Goal: Information Seeking & Learning: Learn about a topic

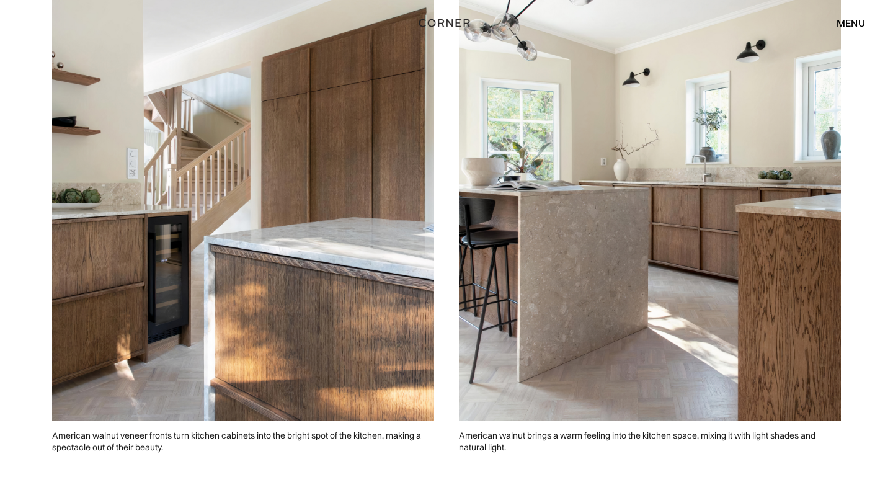
scroll to position [2967, 0]
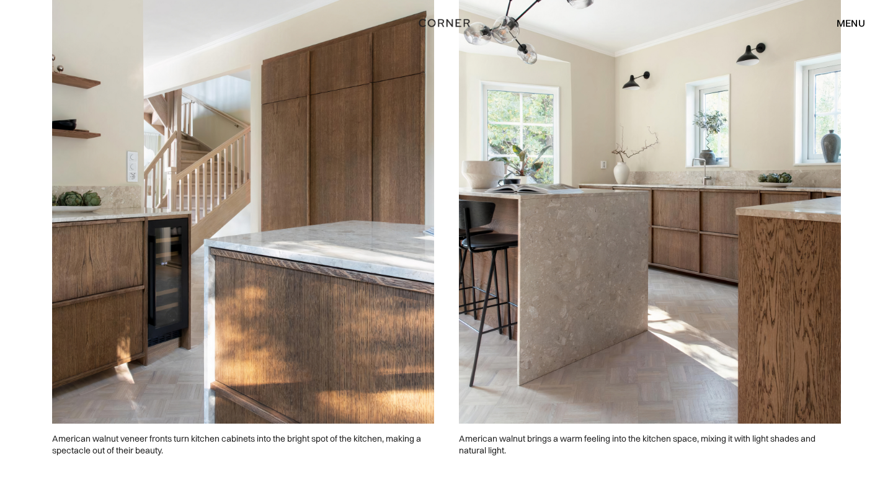
click at [579, 231] on img at bounding box center [650, 185] width 382 height 478
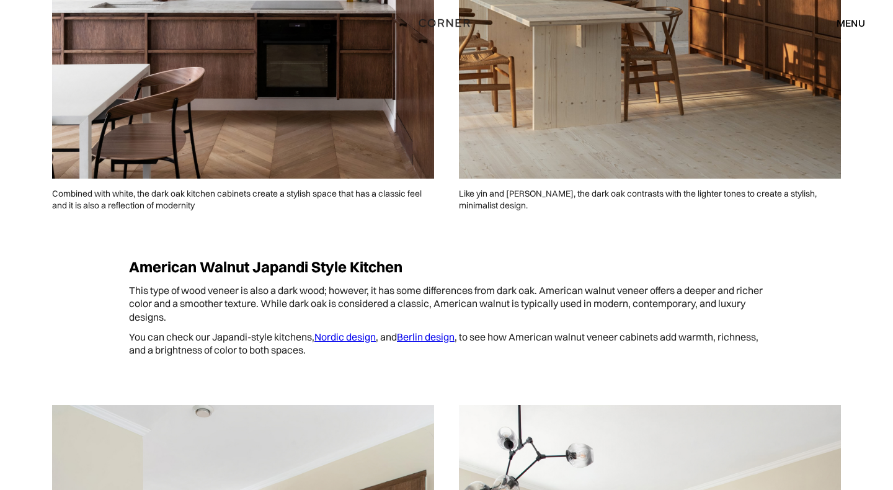
scroll to position [2507, 0]
click at [360, 331] on link "Nordic design" at bounding box center [344, 337] width 61 height 12
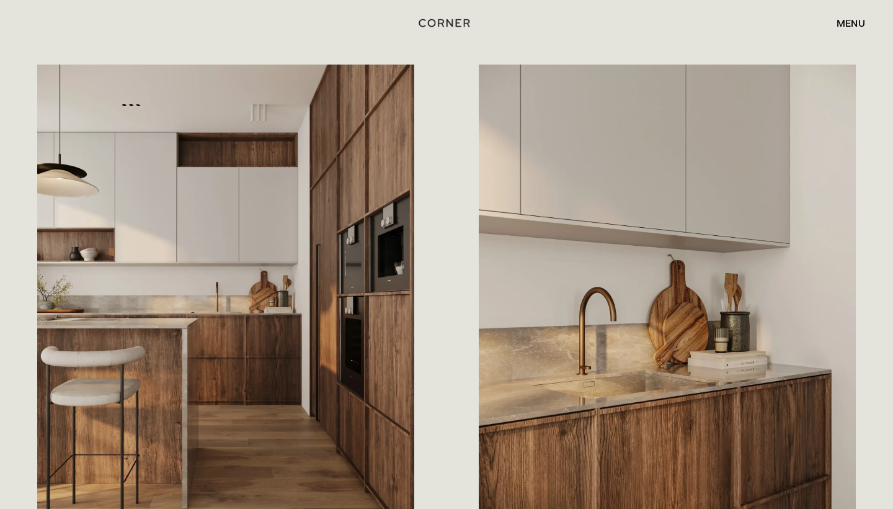
scroll to position [628, 0]
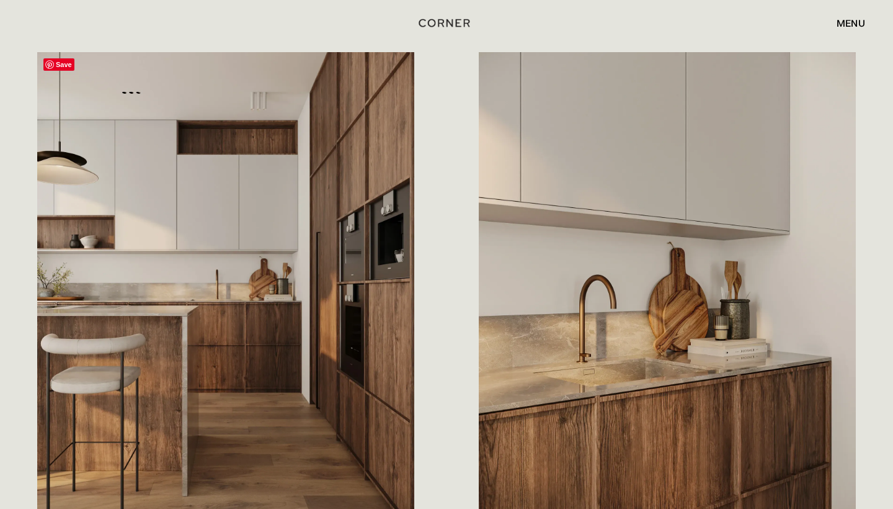
click at [331, 296] on img at bounding box center [225, 287] width 377 height 471
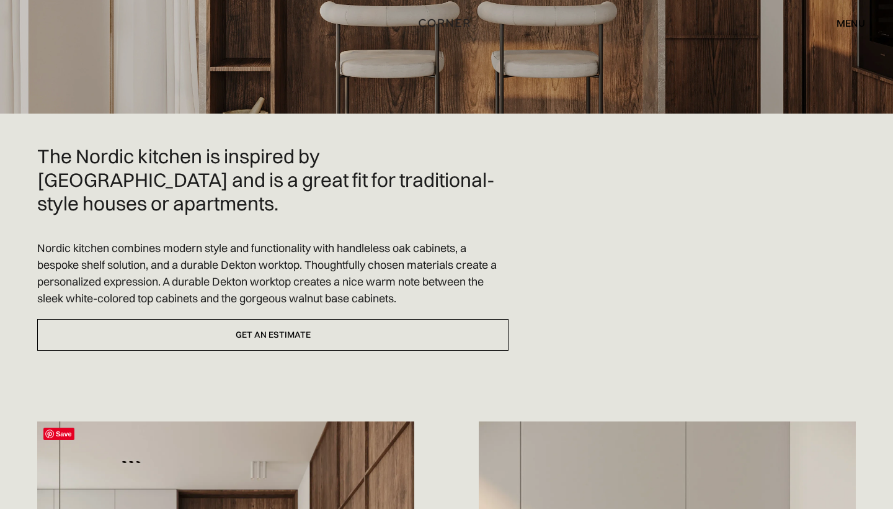
scroll to position [239, 0]
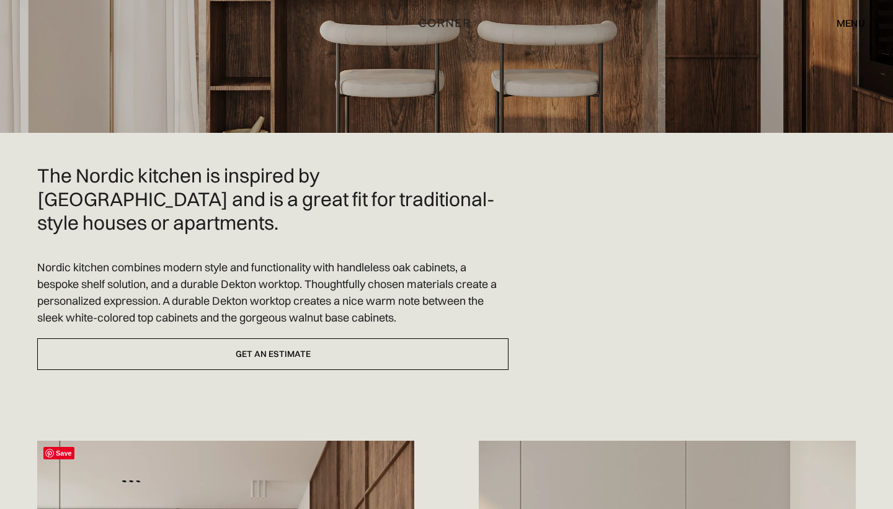
click at [60, 447] on span "Save" at bounding box center [58, 453] width 31 height 12
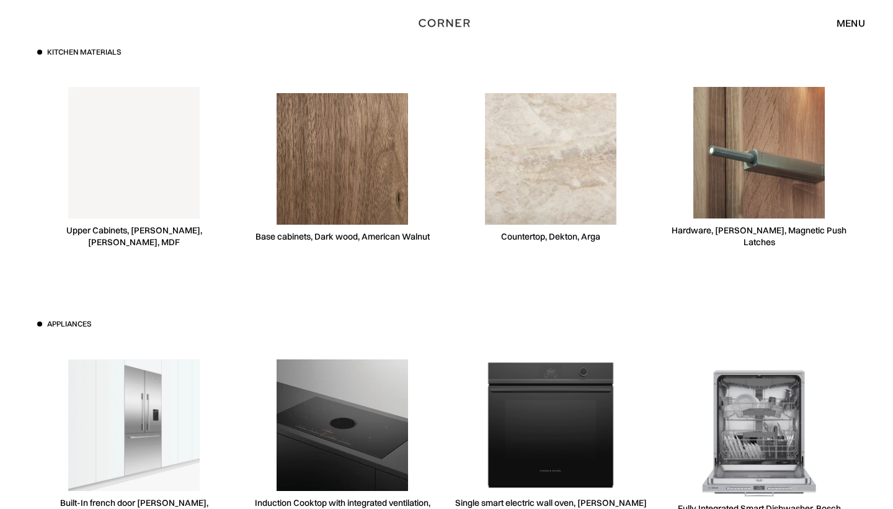
scroll to position [3484, 0]
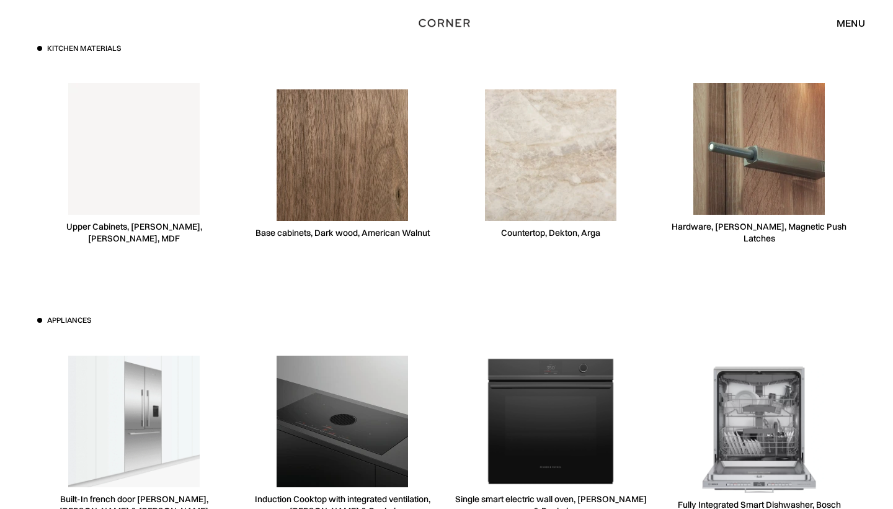
click at [351, 130] on img at bounding box center [342, 154] width 131 height 131
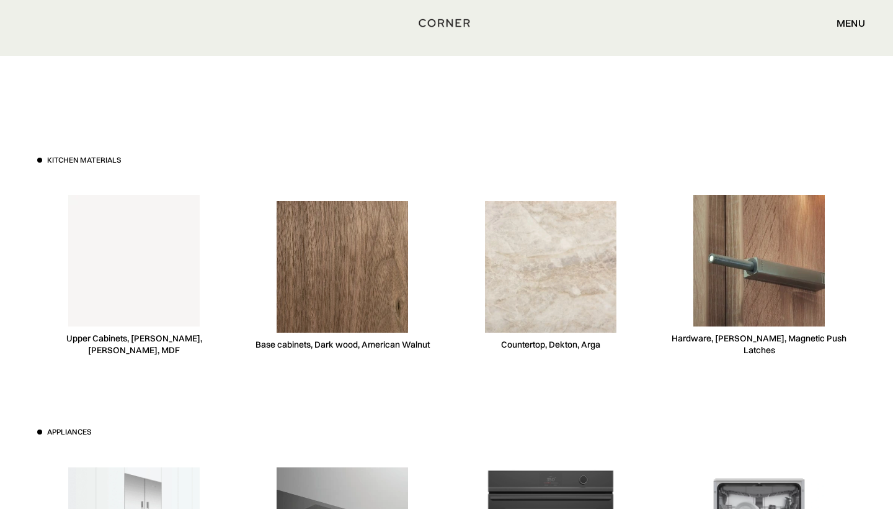
scroll to position [3377, 0]
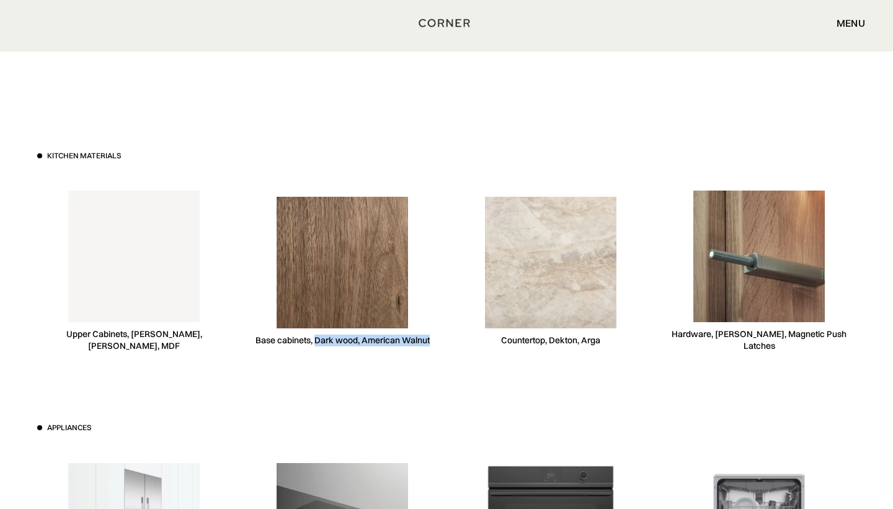
drag, startPoint x: 314, startPoint y: 312, endPoint x: 433, endPoint y: 317, distance: 119.2
click at [433, 317] on div "Base cabinets, Dark wood, American Walnut" at bounding box center [342, 271] width 193 height 191
copy div "Dark wood, American Walnut"
